Goal: Task Accomplishment & Management: Manage account settings

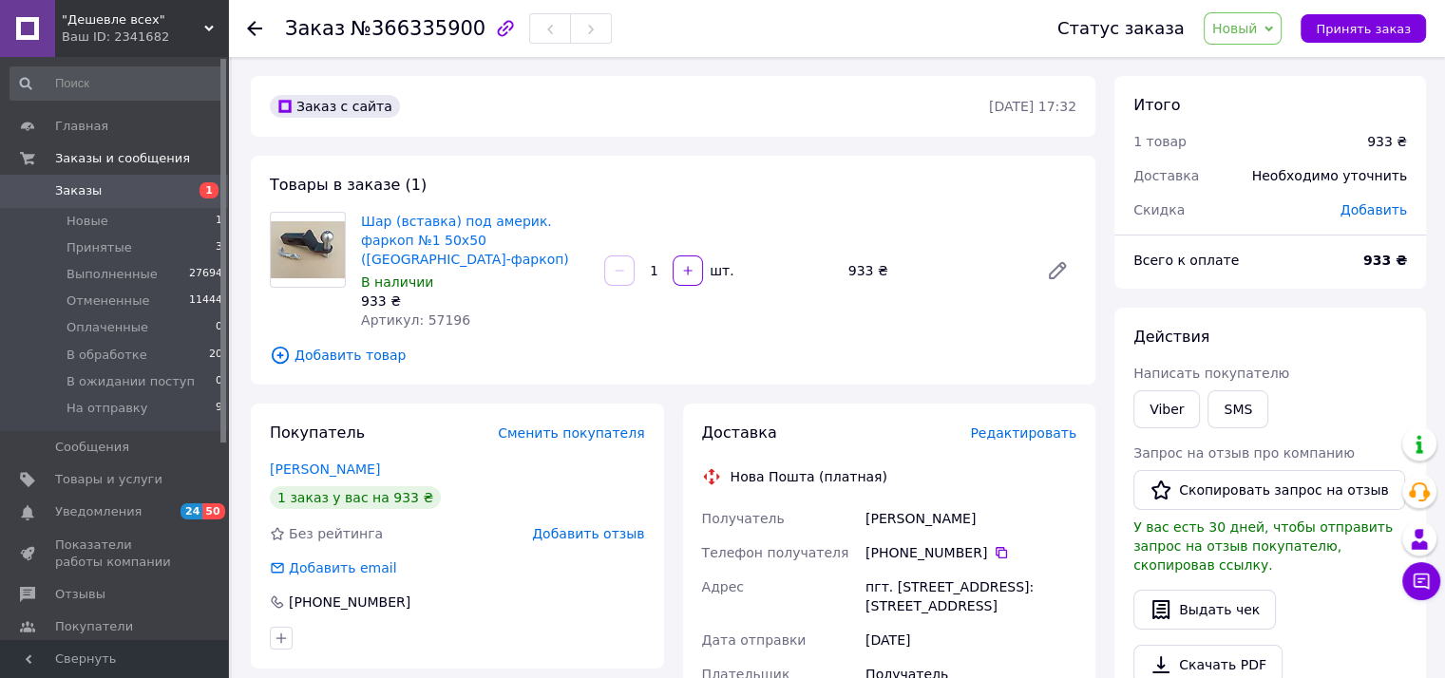
click at [329, 374] on div "Заказ с сайта 12.10.2025 • 17:32 Товары в заказе (1) Шар (вставка) под америк. …" at bounding box center [673, 667] width 864 height 1182
drag, startPoint x: 863, startPoint y: 497, endPoint x: 990, endPoint y: 592, distance: 158.9
copy div "Третьяк Антон Телефон получателя +380 63 826 46 63   Адрес пгт. Великодолинское…"
click at [295, 375] on div "Заказ с сайта 12.10.2025 • 17:32 Товары в заказе (1) Шар (вставка) под америк. …" at bounding box center [673, 667] width 864 height 1182
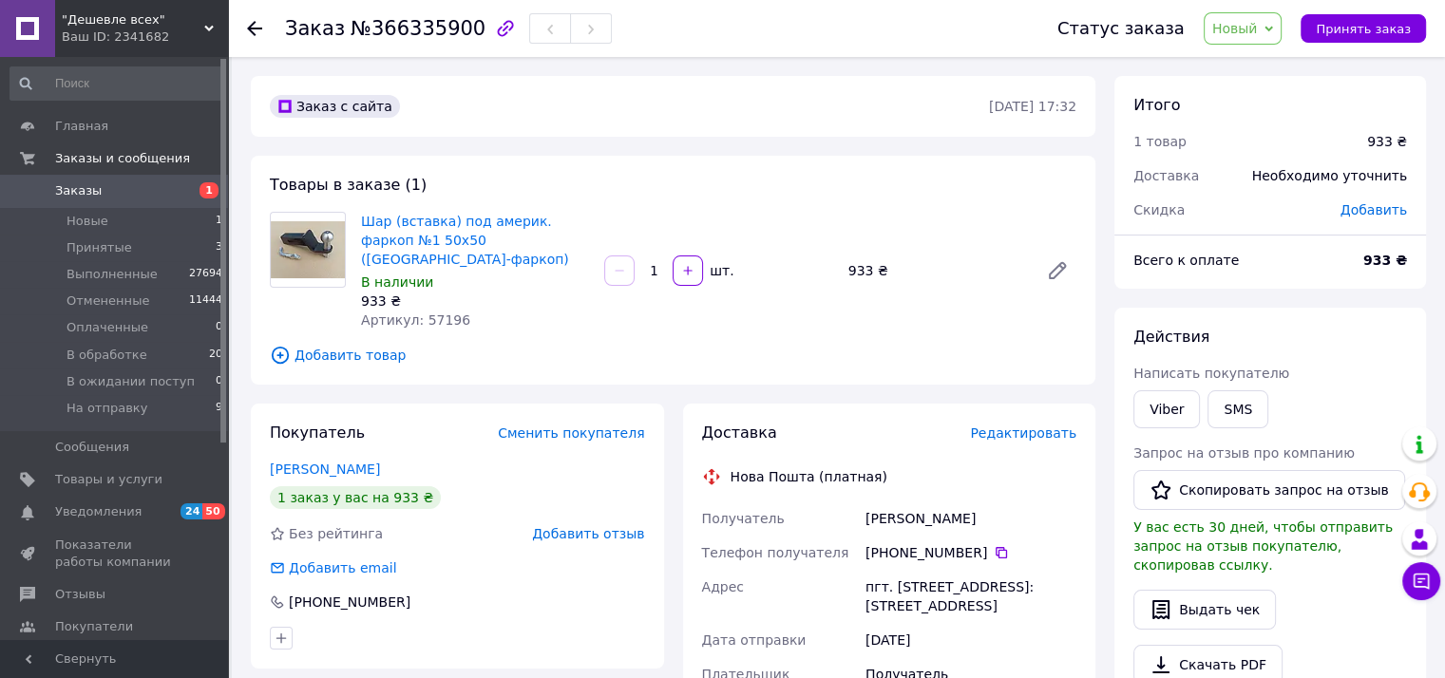
click at [1239, 31] on span "Новый" at bounding box center [1235, 28] width 46 height 15
click at [1271, 181] on li "В обработке" at bounding box center [1278, 180] width 147 height 29
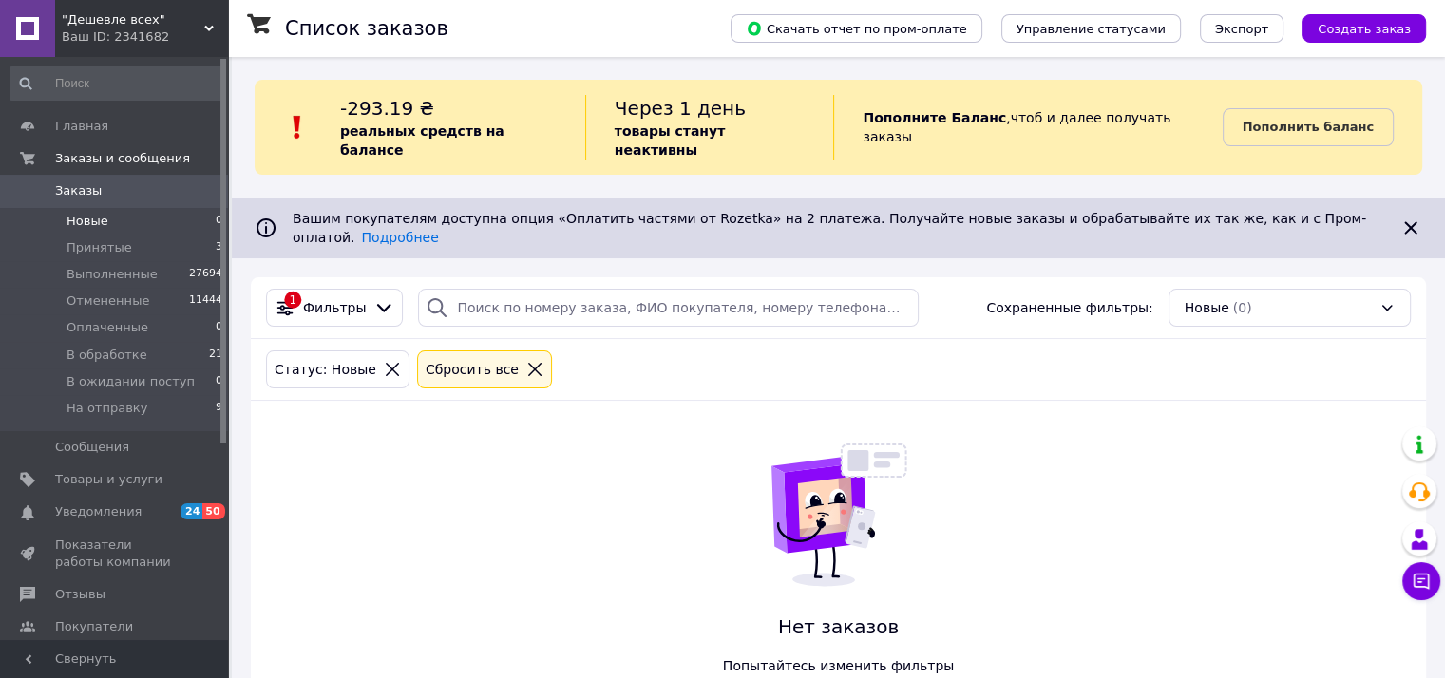
click at [76, 187] on span "Заказы" at bounding box center [78, 190] width 47 height 17
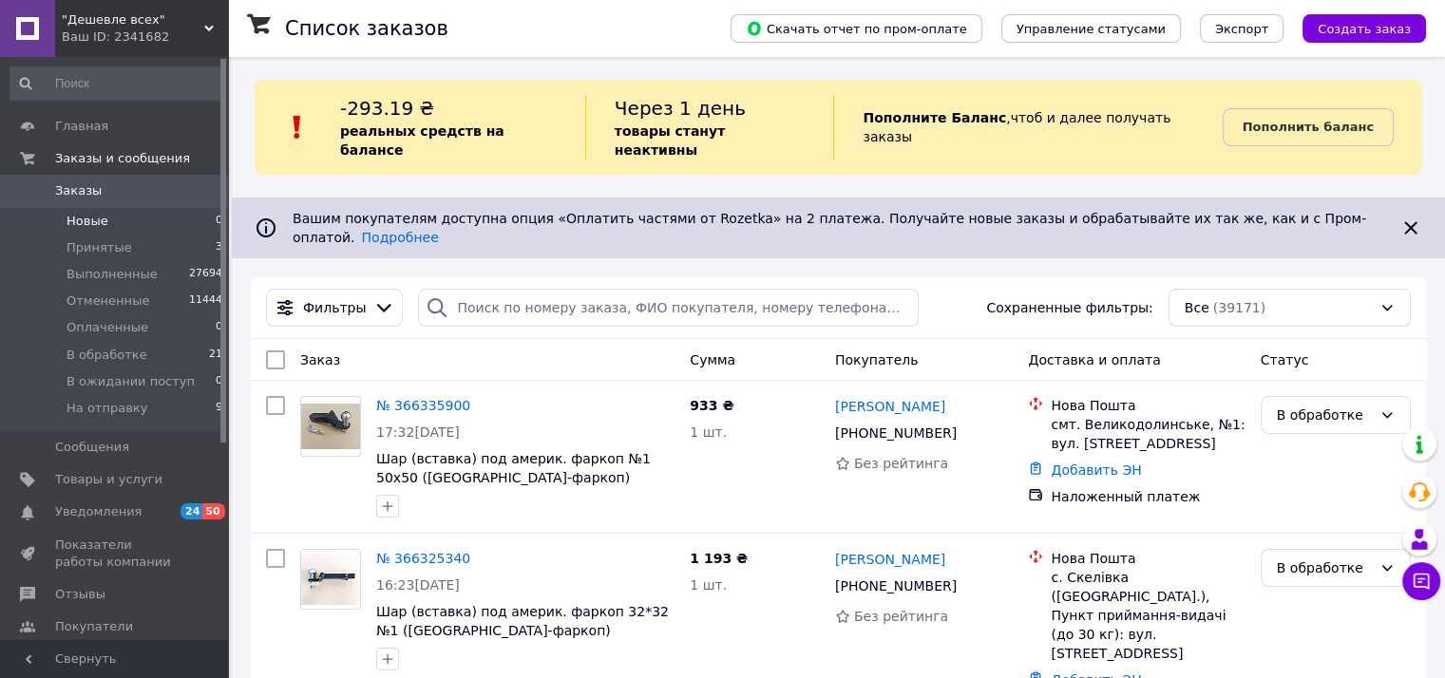
click at [97, 224] on span "Новые" at bounding box center [88, 221] width 42 height 17
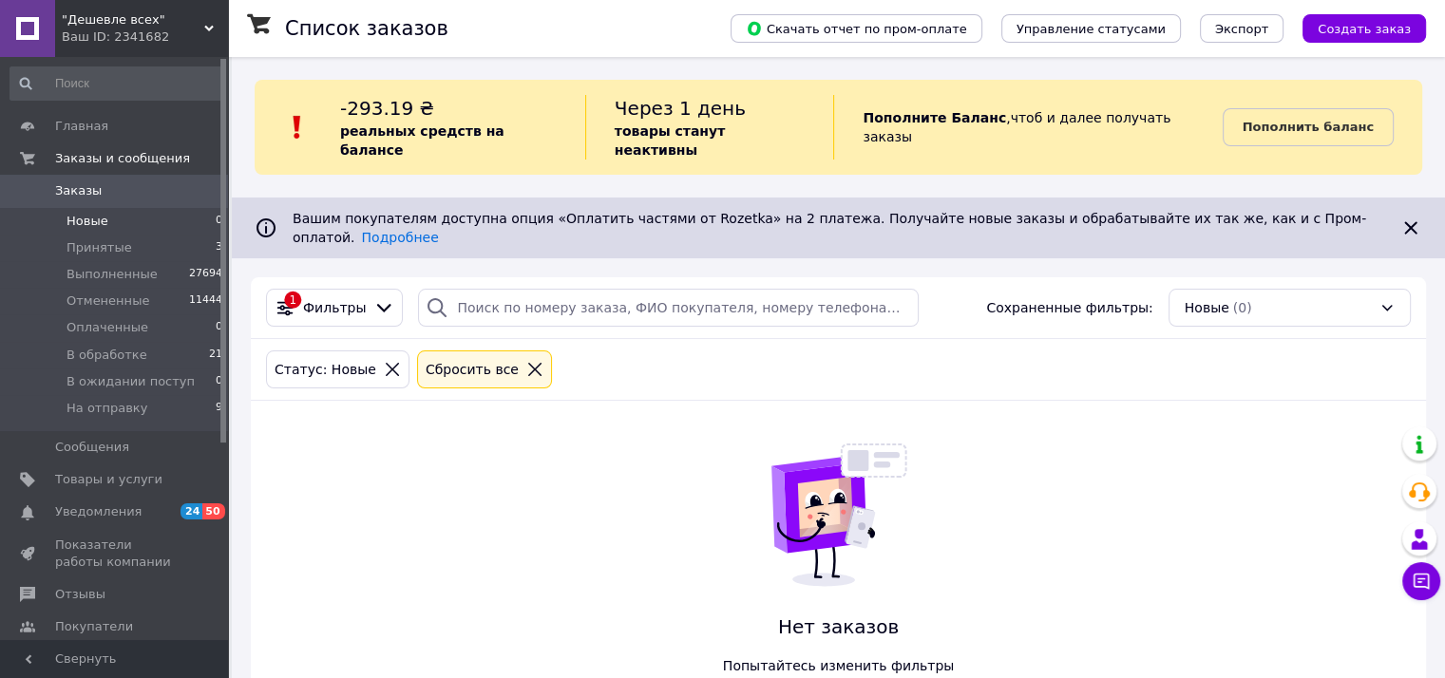
click at [91, 247] on span "Принятые" at bounding box center [100, 247] width 66 height 17
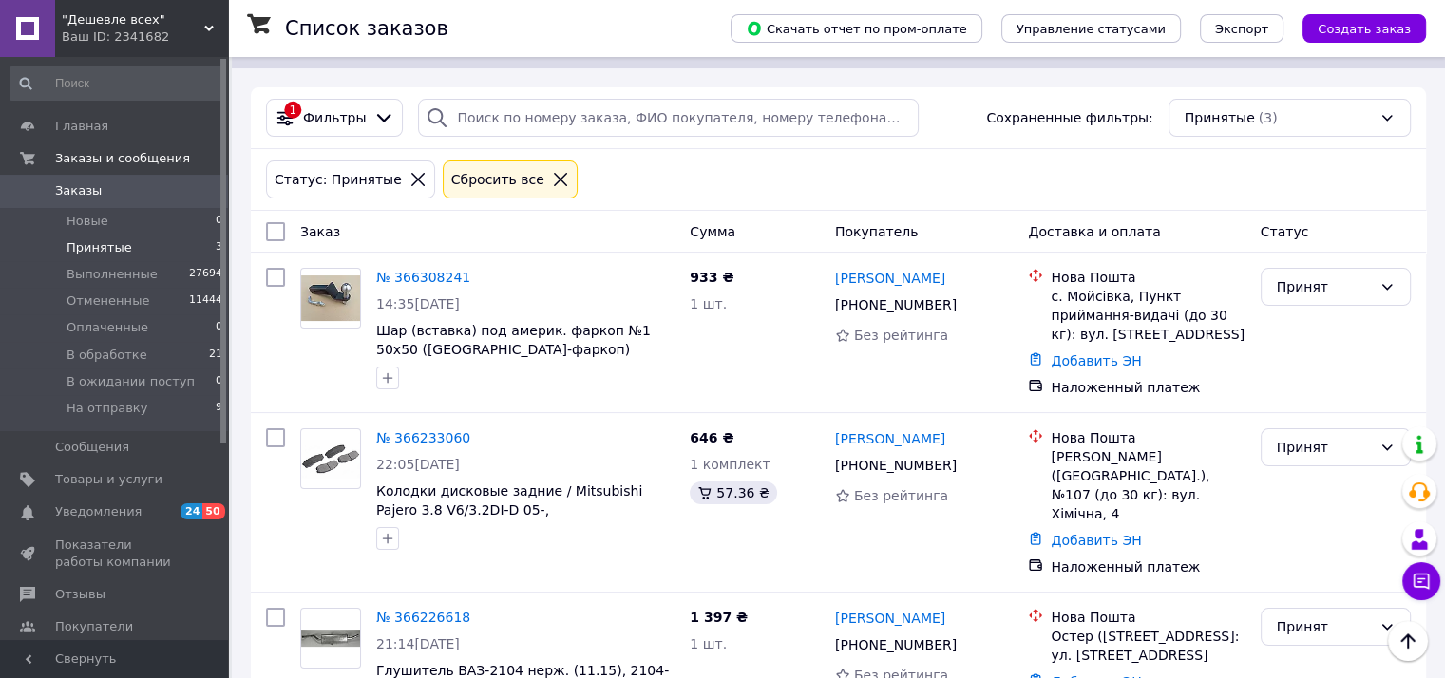
scroll to position [223, 0]
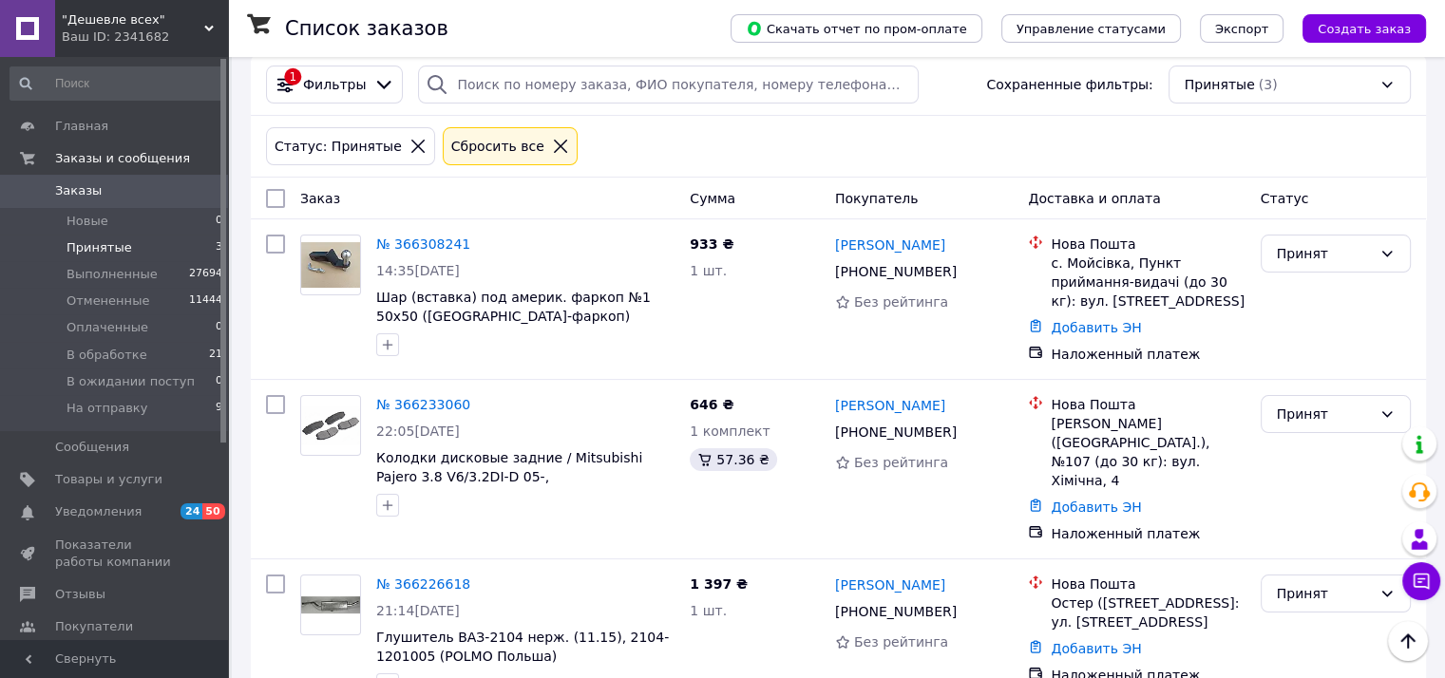
click at [239, 208] on div "Список заказов Скачать отчет по пром-оплате Управление статусами Экспорт Создат…" at bounding box center [838, 282] width 1213 height 897
click at [242, 113] on div "Список заказов Скачать отчет по пром-оплате Управление статусами Экспорт Создат…" at bounding box center [838, 282] width 1213 height 897
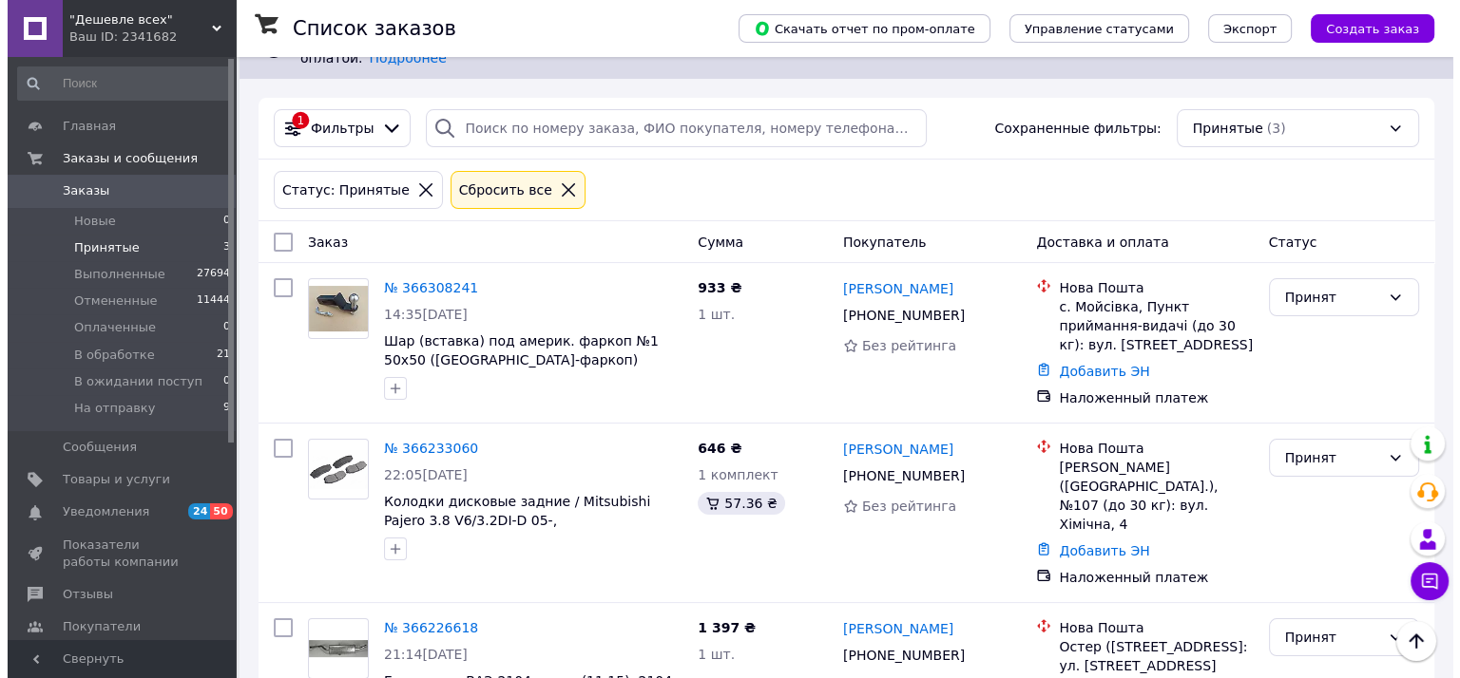
scroll to position [0, 0]
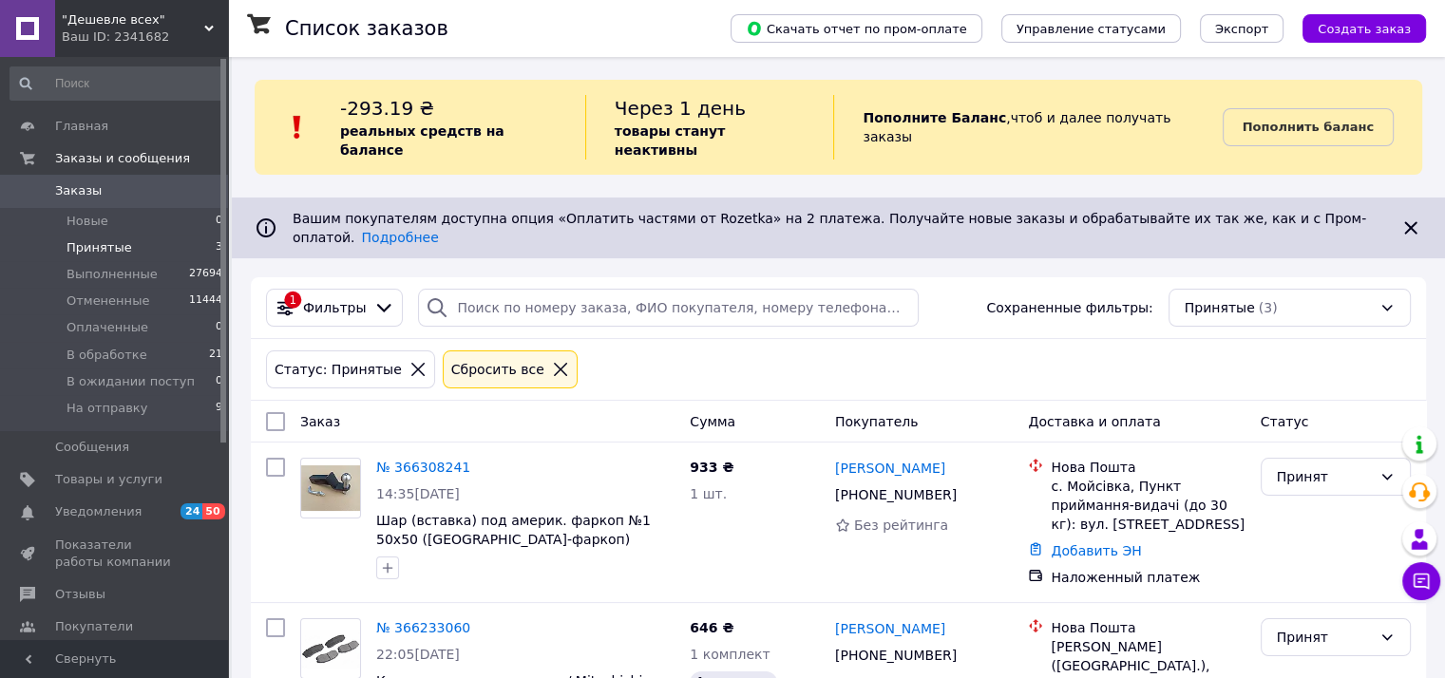
click at [235, 254] on div "Список заказов Скачать отчет по пром-оплате Управление статусами Экспорт Создат…" at bounding box center [838, 505] width 1213 height 897
click at [89, 223] on span "Новые" at bounding box center [88, 221] width 42 height 17
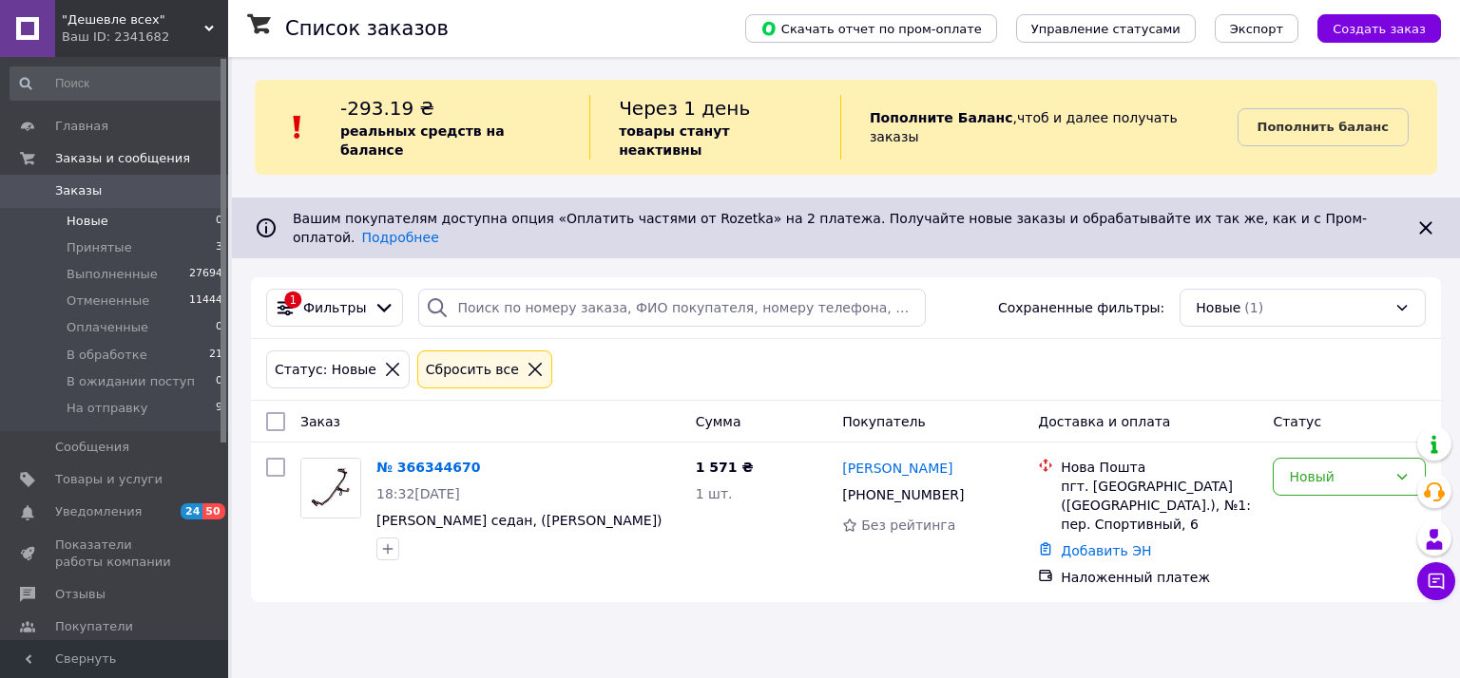
click at [377, 583] on div "Список заказов Скачать отчет по пром-оплате Управление статусами Экспорт Создат…" at bounding box center [846, 339] width 1228 height 678
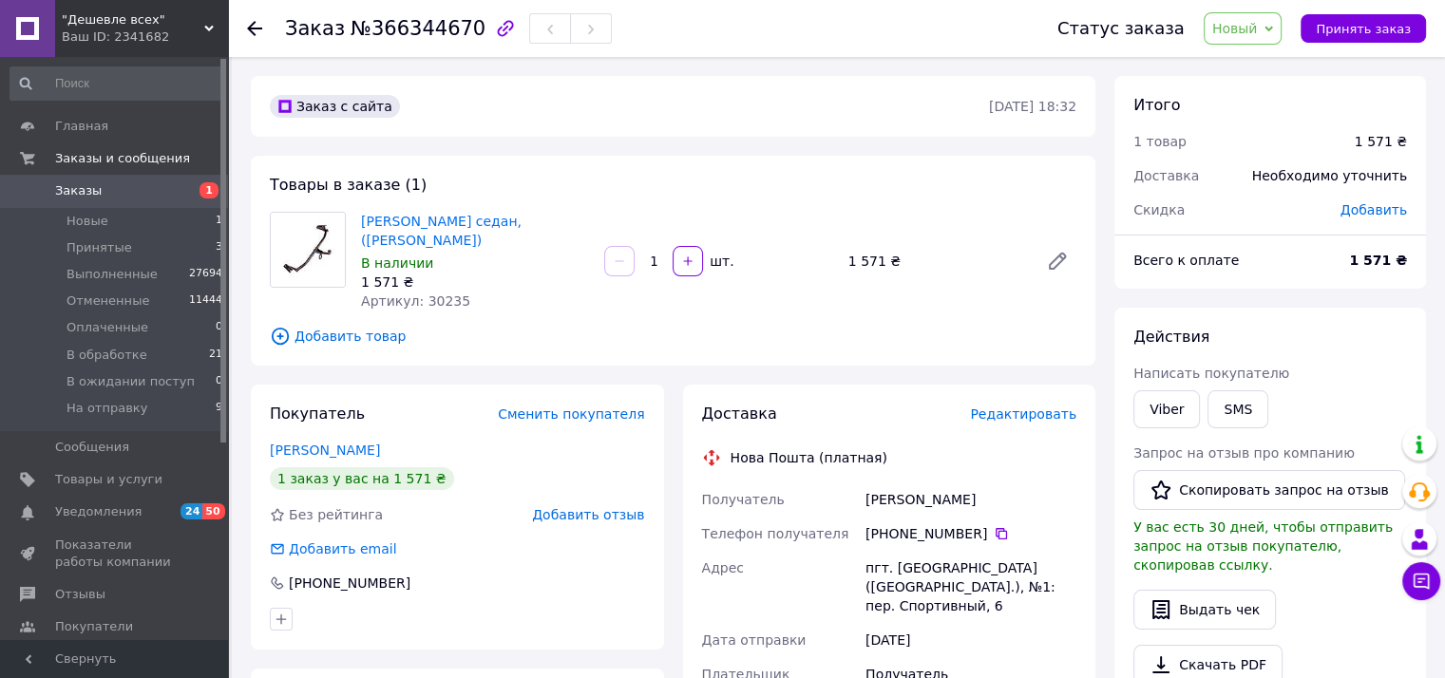
click at [299, 375] on div "Заказ с сайта [DATE] 18:32 Товары в заказе (1) Фаркоп LACETTI седан, (Житомир-ф…" at bounding box center [673, 667] width 864 height 1182
click at [432, 302] on span "Артикул: 30235" at bounding box center [415, 301] width 109 height 15
copy span "30235"
click at [996, 416] on span "Редактировать" at bounding box center [1023, 414] width 106 height 15
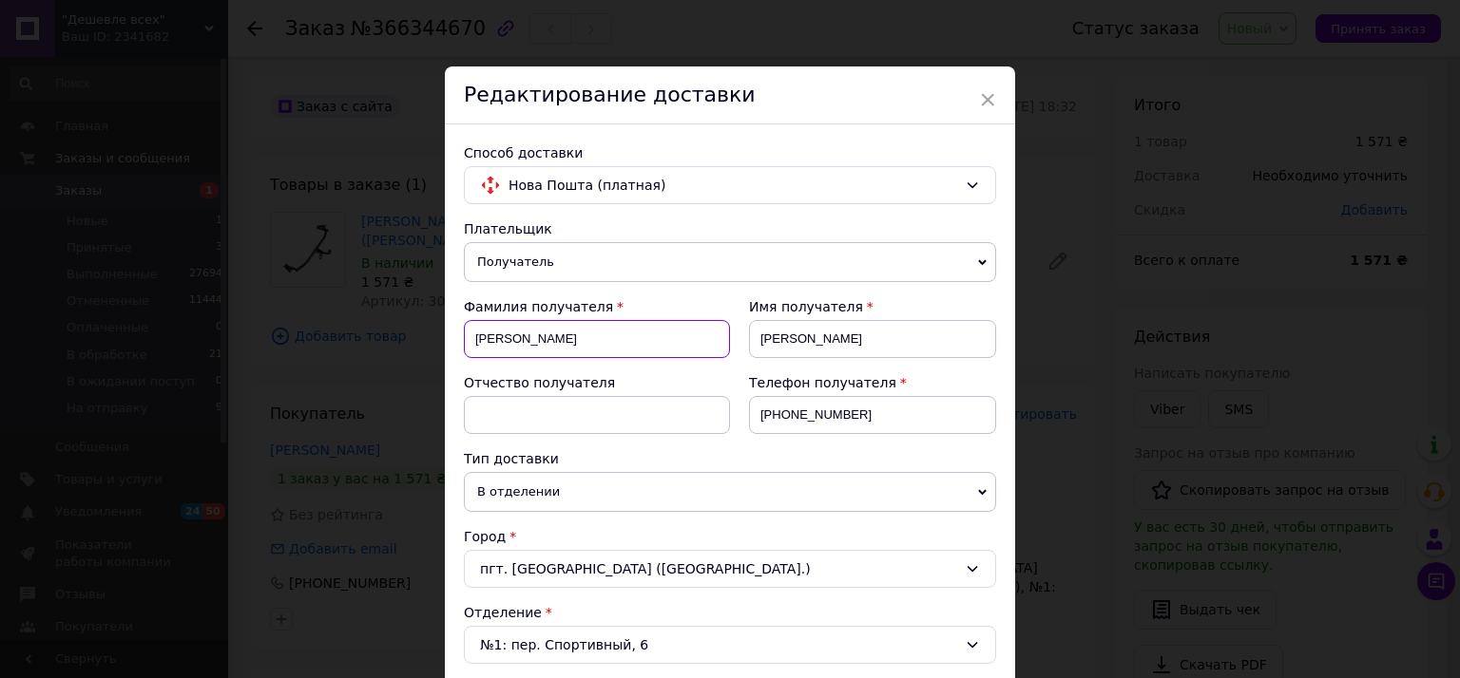
click at [492, 337] on input "[PERSON_NAME]" at bounding box center [597, 339] width 266 height 38
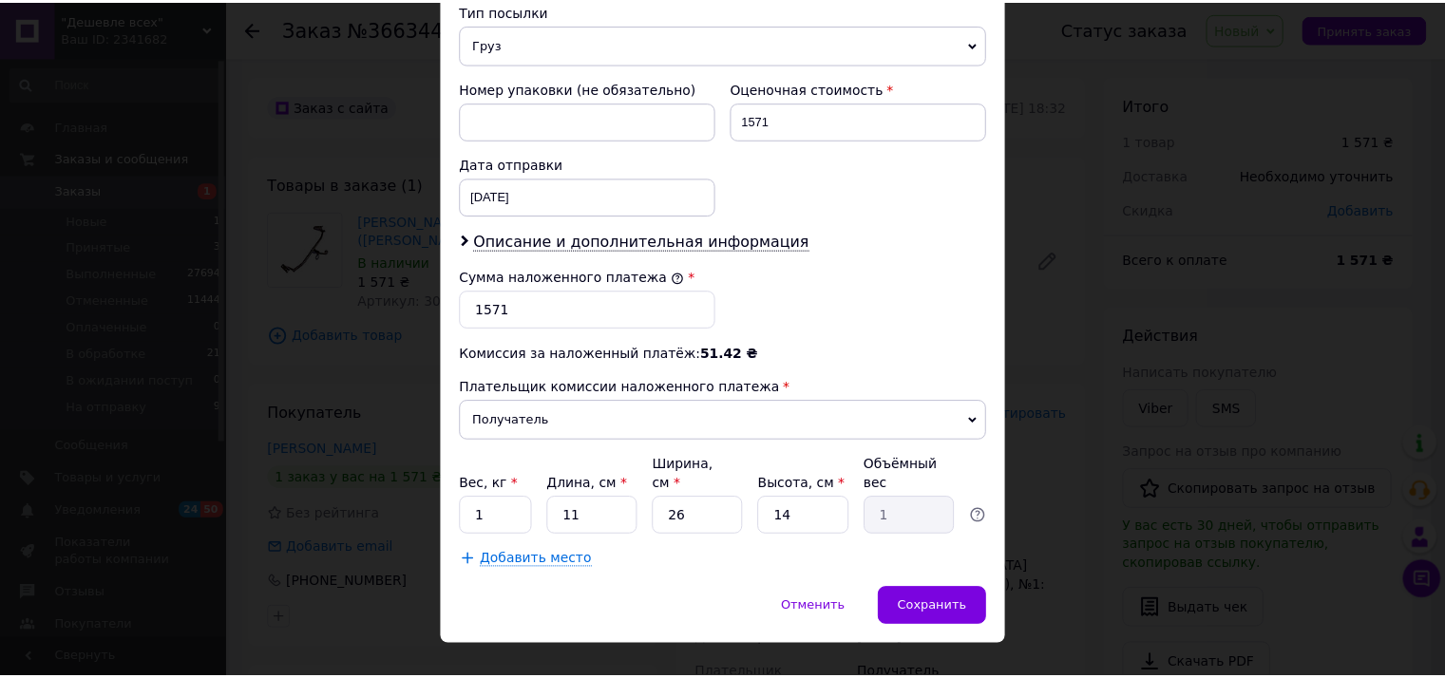
scroll to position [766, 0]
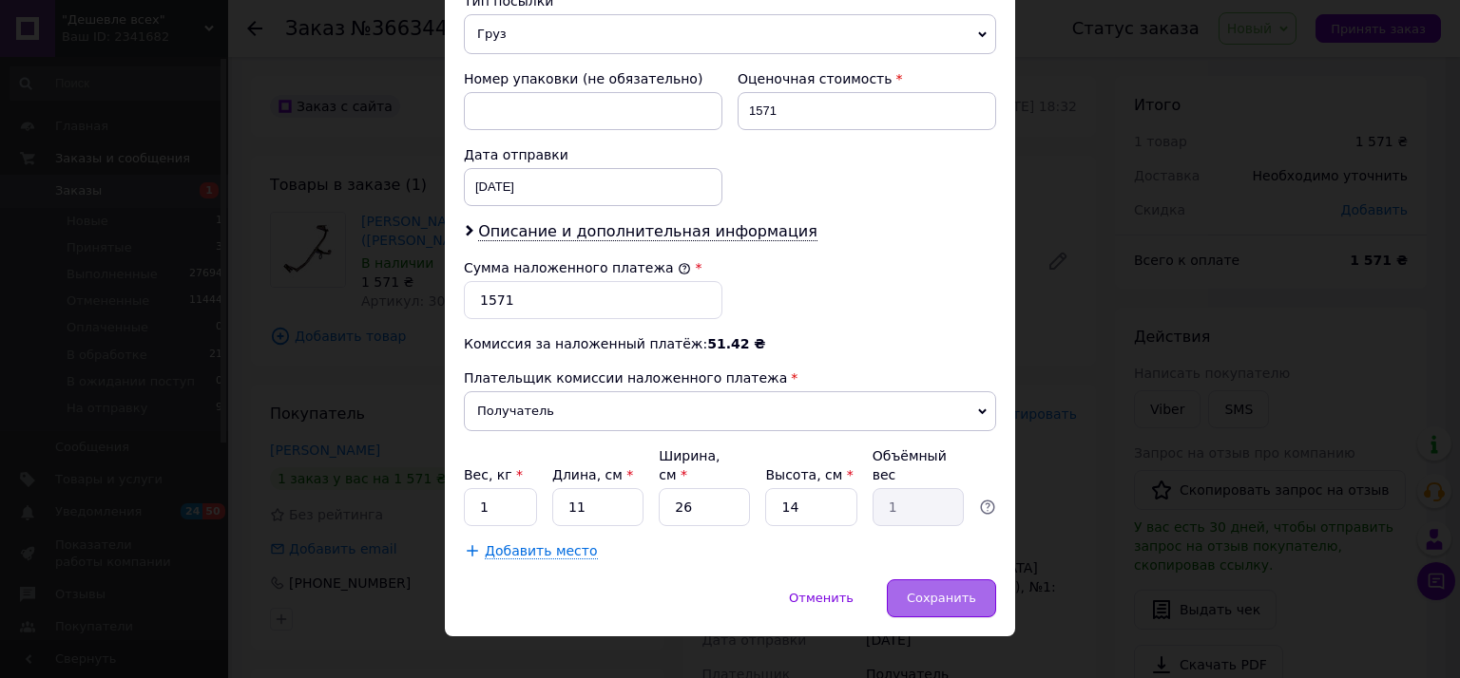
type input "[PERSON_NAME]"
click at [916, 591] on span "Сохранить" at bounding box center [940, 598] width 69 height 14
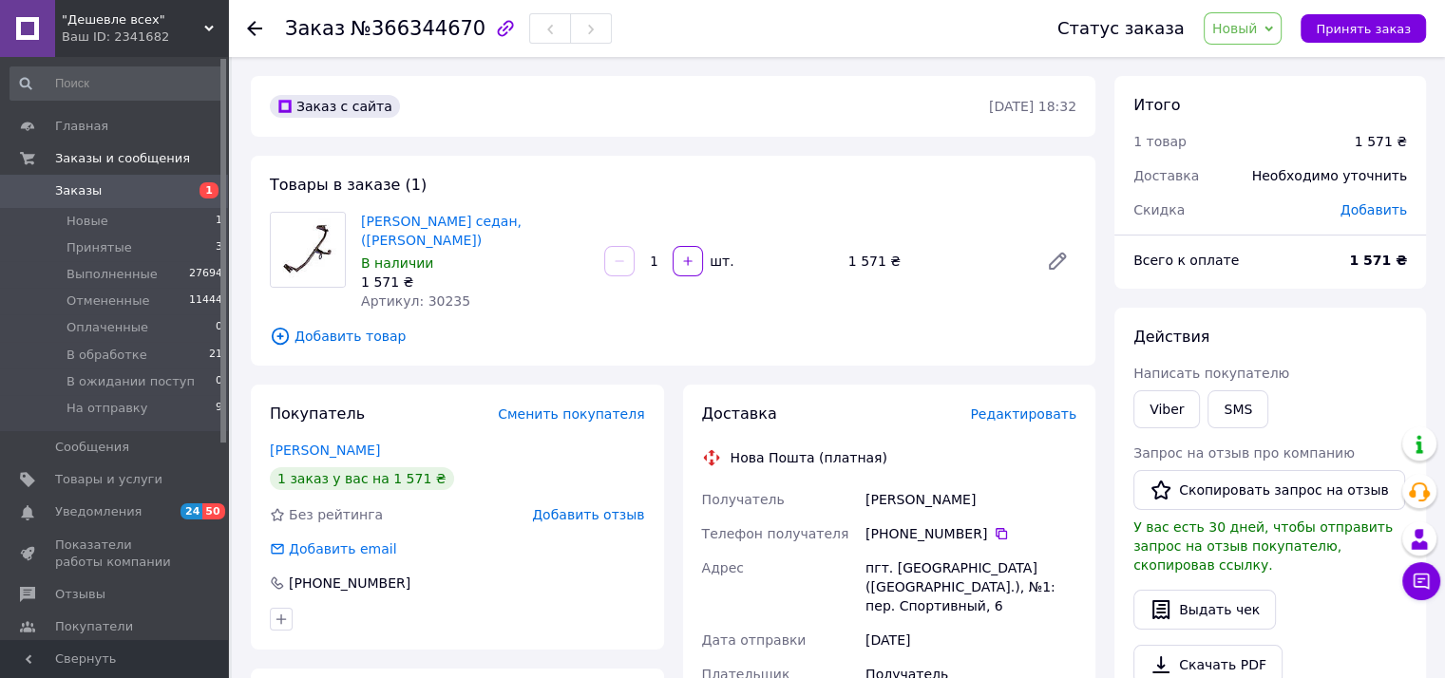
drag, startPoint x: 304, startPoint y: 383, endPoint x: 319, endPoint y: 380, distance: 15.5
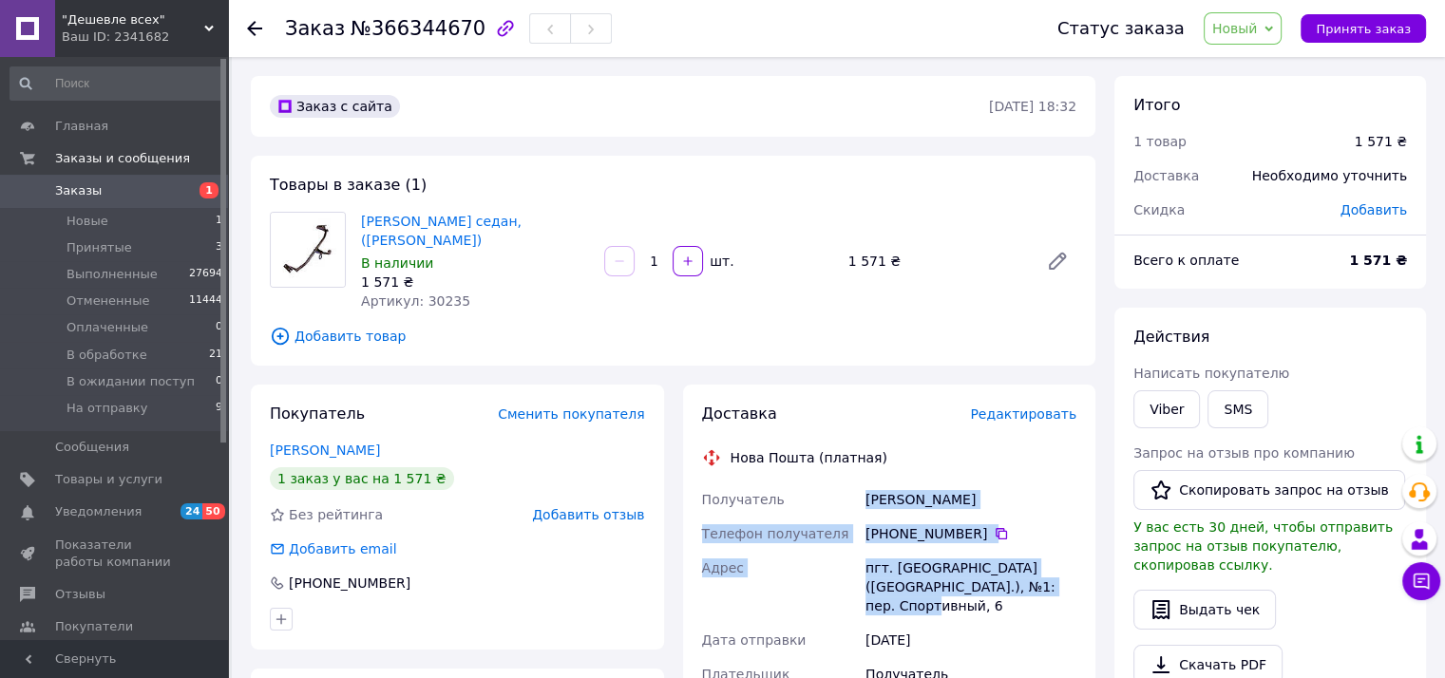
drag, startPoint x: 863, startPoint y: 498, endPoint x: 1052, endPoint y: 589, distance: 209.9
copy div "[PERSON_NAME] Телефон получателя [PHONE_NUMBER]   [GEOGRAPHIC_DATA] пгт. [GEOGR…"
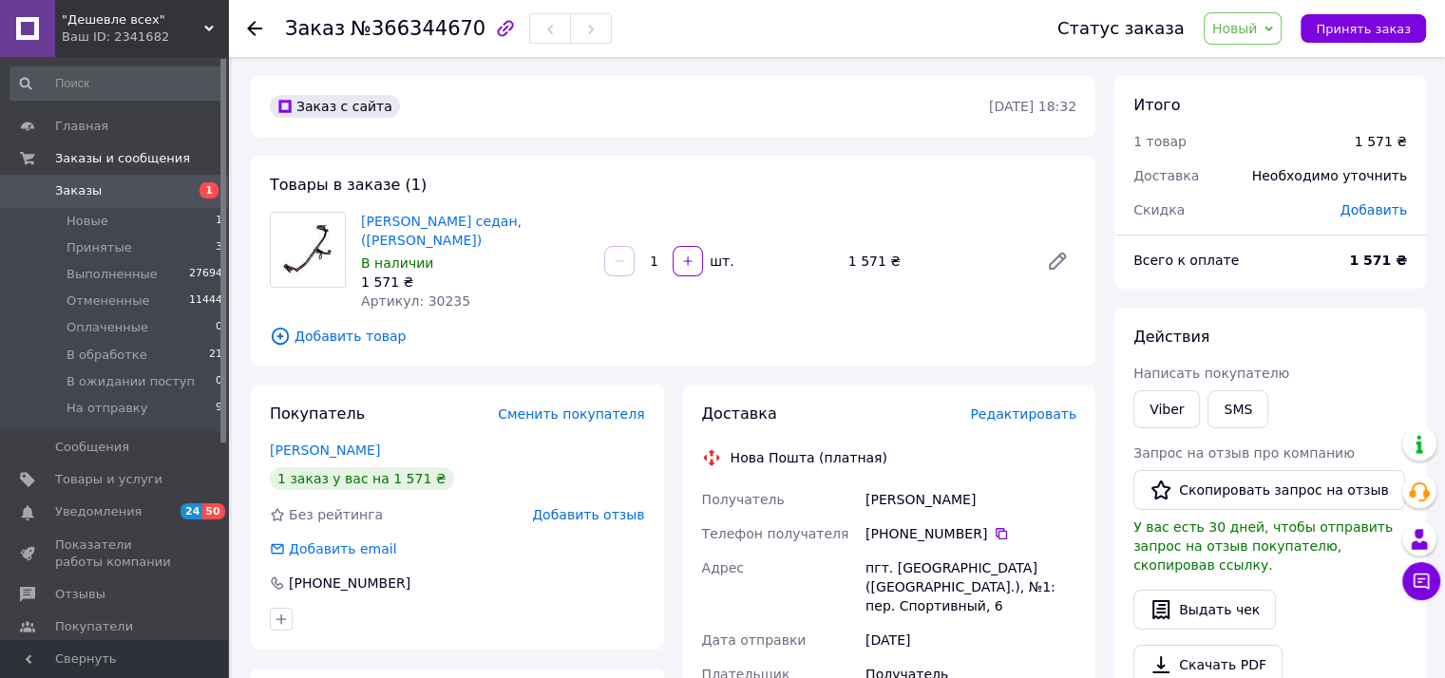
click at [1258, 22] on span "Новый" at bounding box center [1235, 28] width 46 height 15
click at [1272, 181] on li "В обработке" at bounding box center [1278, 180] width 147 height 29
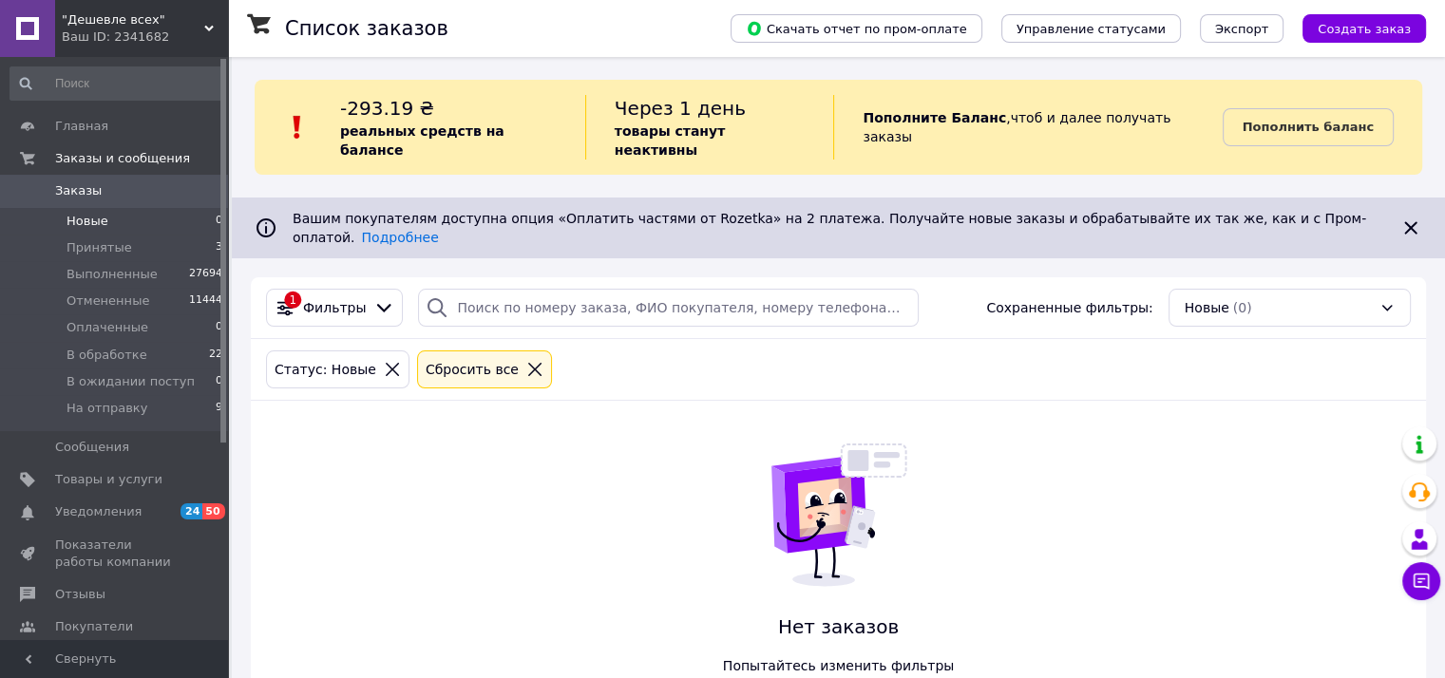
click at [247, 396] on div "Список заказов Скачать отчет по пром-оплате Управление статусами Экспорт Создат…" at bounding box center [838, 414] width 1213 height 714
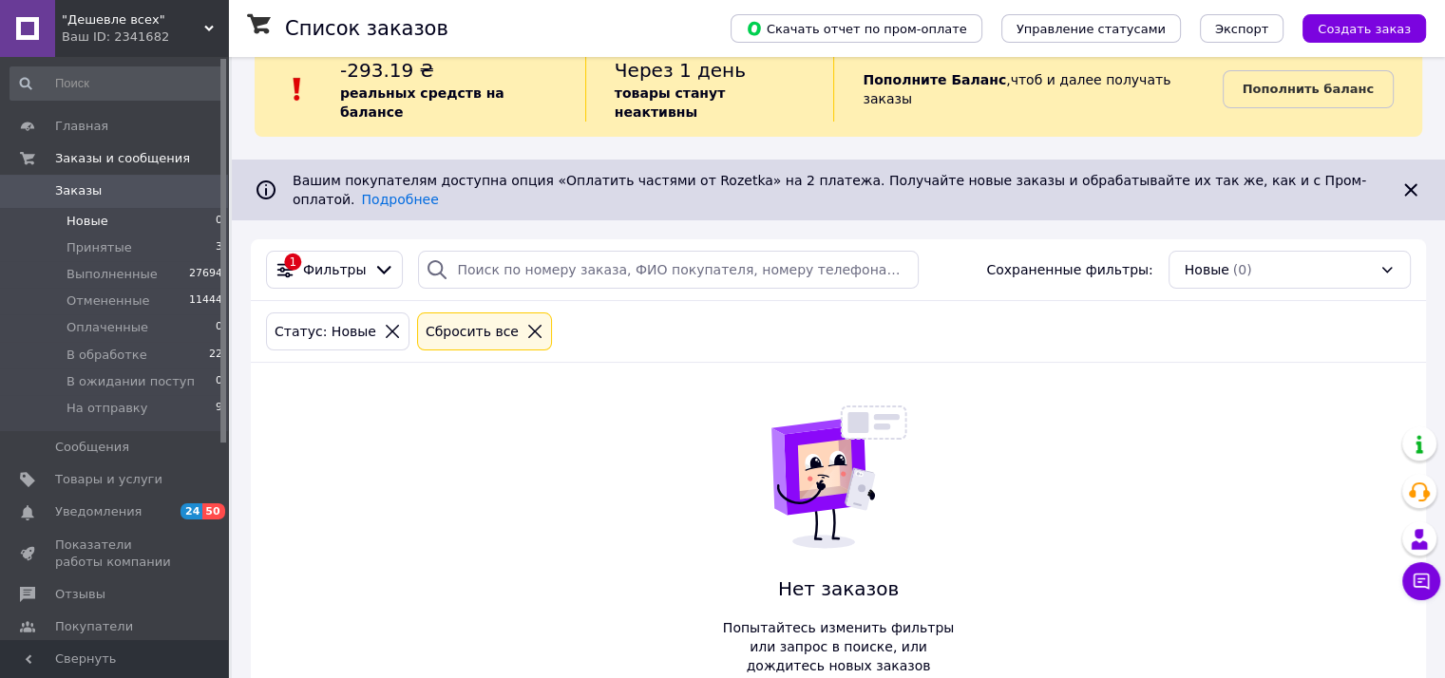
scroll to position [58, 0]
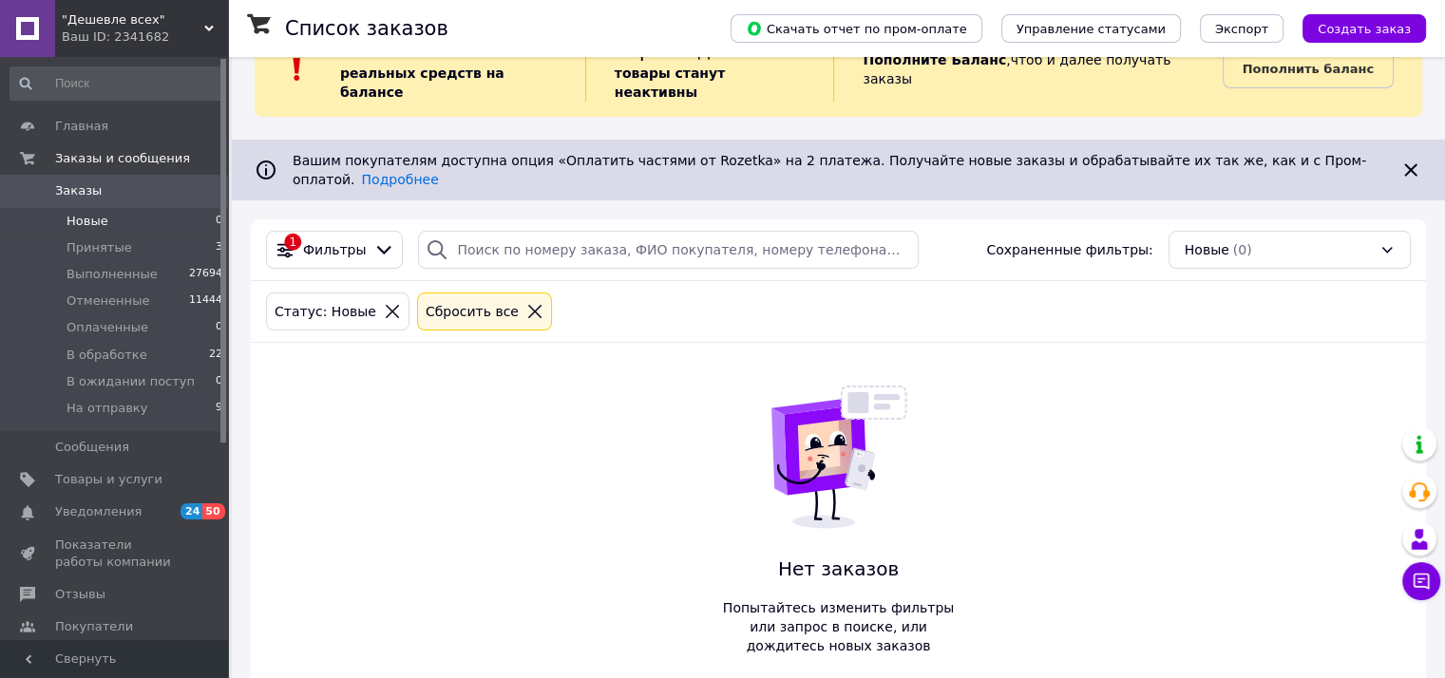
click at [235, 284] on div "Список заказов Скачать отчет по пром-оплате Управление статусами Экспорт Создат…" at bounding box center [838, 356] width 1213 height 714
